Goal: Feedback & Contribution: Leave review/rating

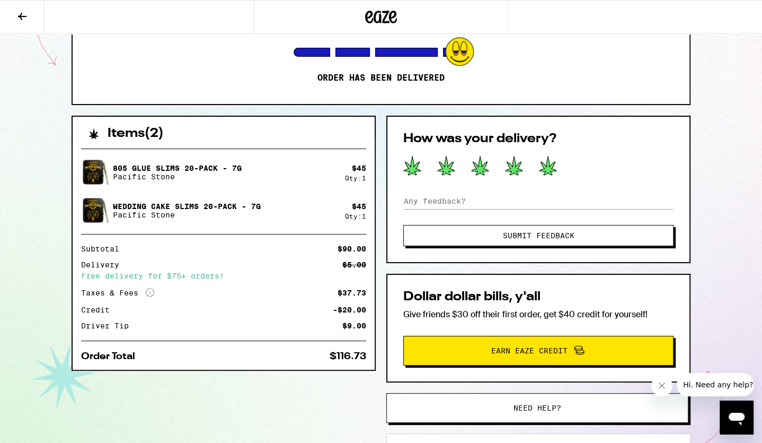
click at [552, 167] on icon at bounding box center [548, 166] width 18 height 20
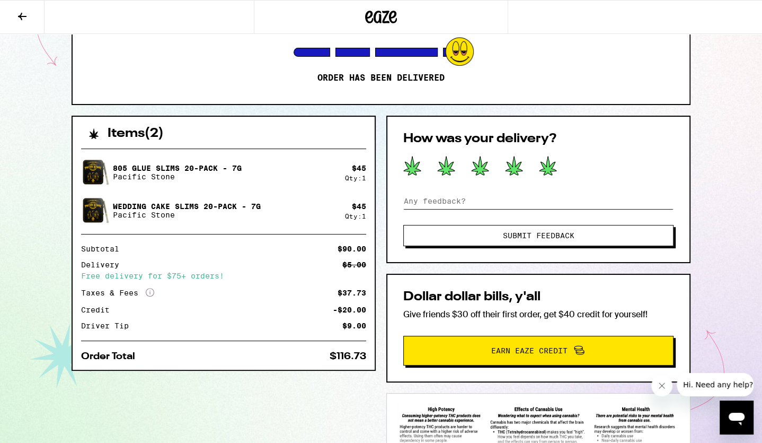
click at [537, 206] on input at bounding box center [538, 201] width 270 height 16
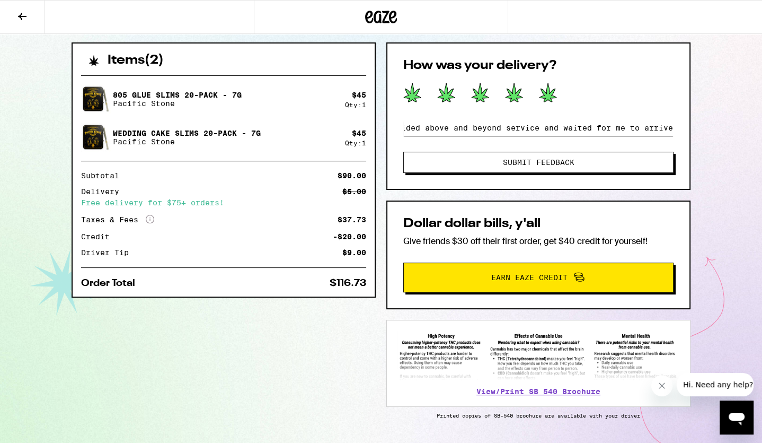
scroll to position [0, 262]
click at [589, 128] on input "delivery was faster than expected but the driver provided above and beyond serv…" at bounding box center [538, 128] width 270 height 16
click at [615, 125] on input "delivery was faster than expected but the driver provided above and beyond serv…" at bounding box center [538, 128] width 270 height 16
drag, startPoint x: 615, startPoint y: 125, endPoint x: 728, endPoint y: 131, distance: 113.1
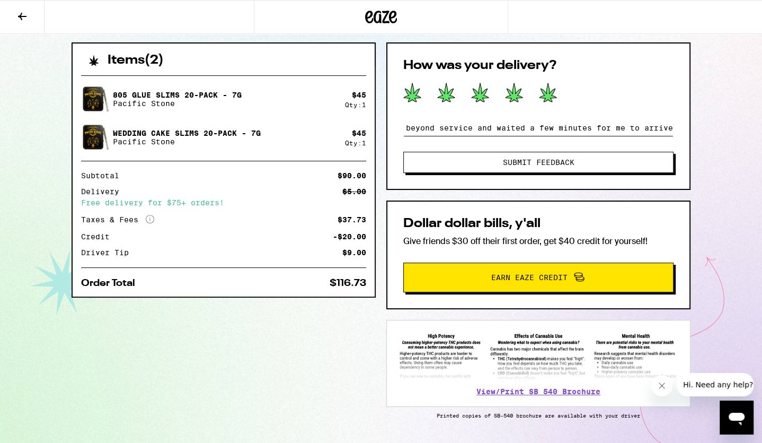
click at [728, 131] on div "[STREET_ADDRESS] Your order was delivered at 8:00 pm Order has been delivered I…" at bounding box center [381, 123] width 762 height 695
click at [667, 125] on input "delivery was faster than expected but the driver provided above and beyond serv…" at bounding box center [538, 128] width 270 height 16
click at [651, 126] on input "delivery was faster than expected but the driver provided above and beyond serv…" at bounding box center [538, 128] width 270 height 16
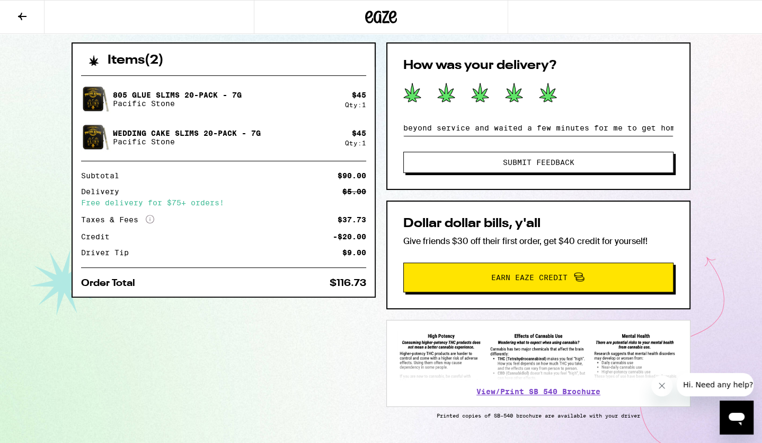
scroll to position [0, 334]
type input "delivery was faster than expected but the driver provided above and beyond serv…"
click at [602, 162] on span "Submit Feedback" at bounding box center [538, 161] width 184 height 7
